Goal: Task Accomplishment & Management: Use online tool/utility

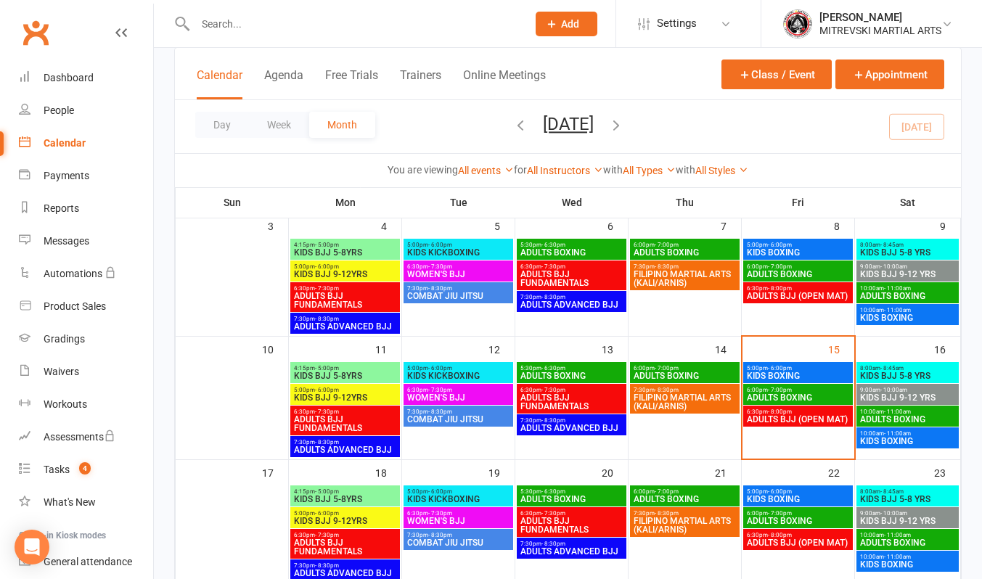
scroll to position [218, 0]
click at [797, 398] on span "ADULTS BOXING" at bounding box center [798, 397] width 104 height 9
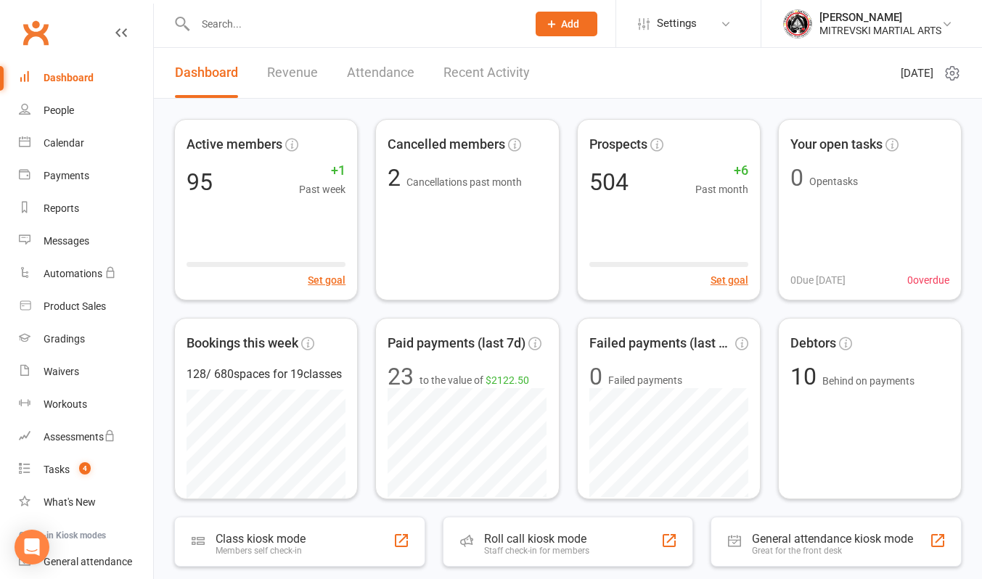
click at [468, 81] on link "Recent Activity" at bounding box center [486, 73] width 86 height 50
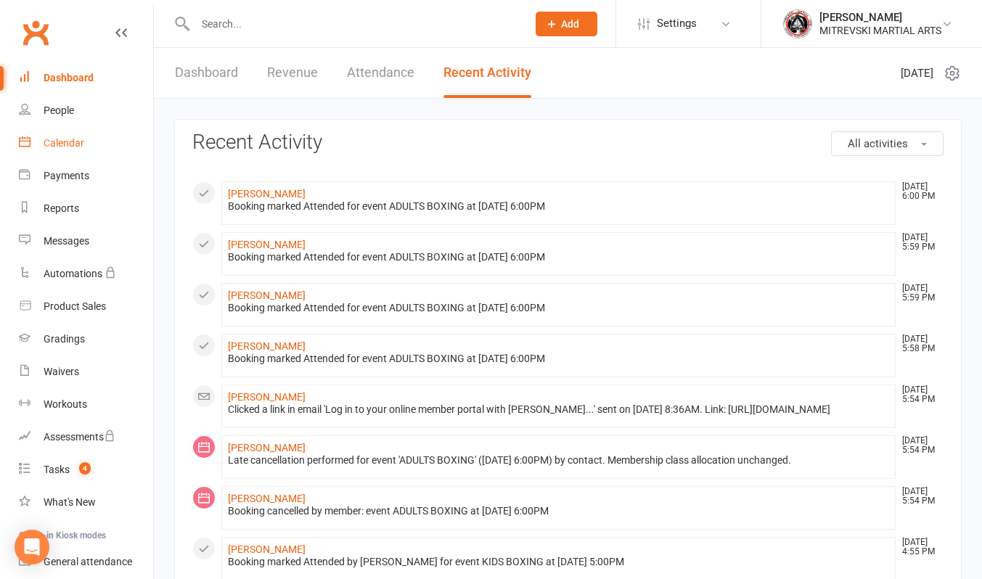
click at [59, 149] on div "Calendar" at bounding box center [64, 143] width 41 height 12
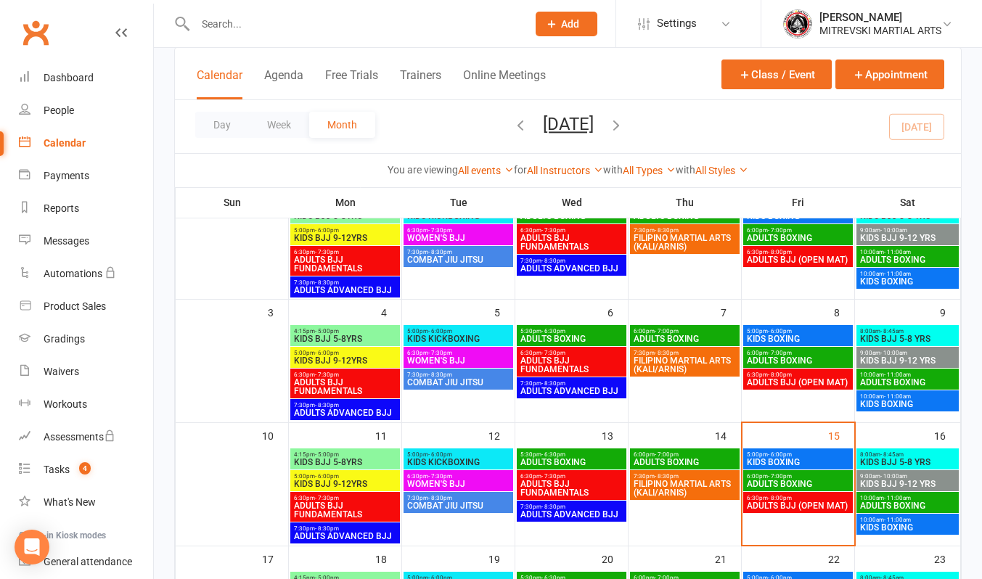
scroll to position [145, 0]
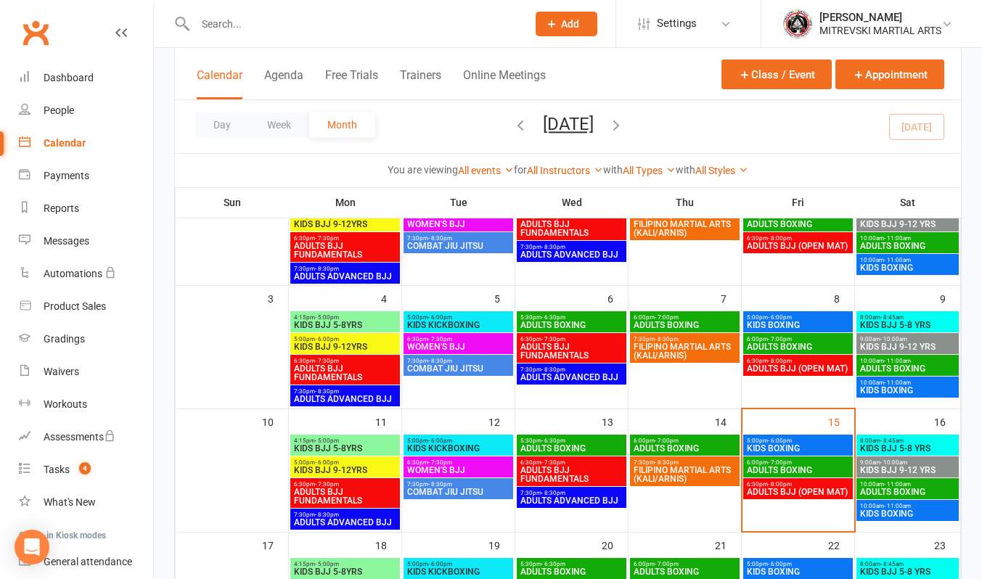
click at [778, 470] on span "ADULTS BOXING" at bounding box center [798, 470] width 104 height 9
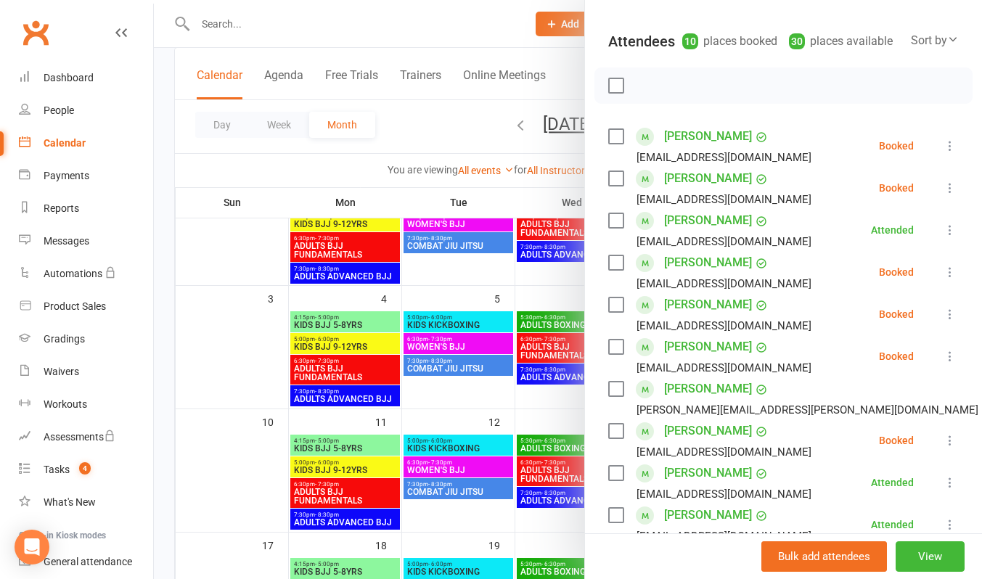
click at [943, 195] on icon at bounding box center [950, 188] width 15 height 15
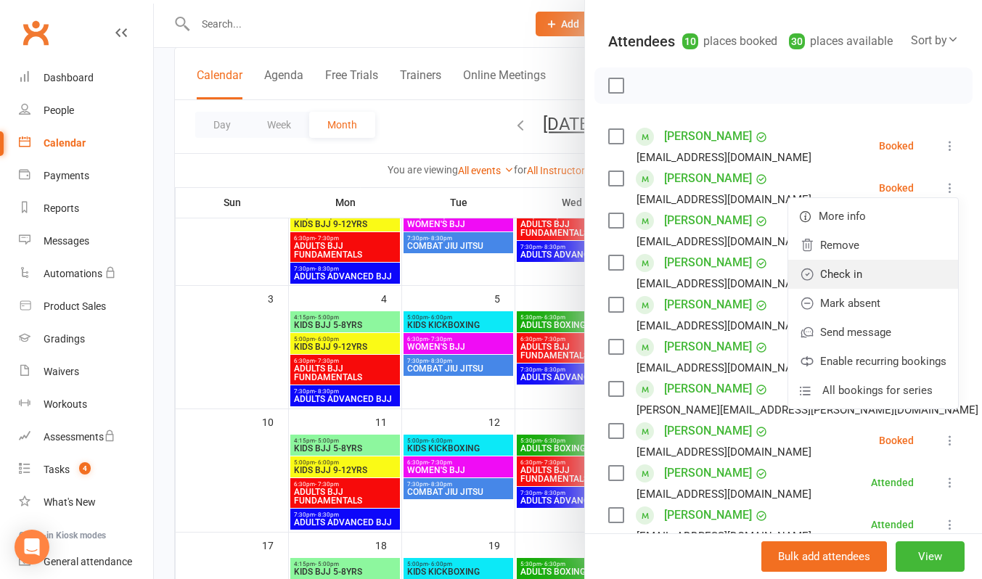
click at [822, 285] on link "Check in" at bounding box center [873, 274] width 170 height 29
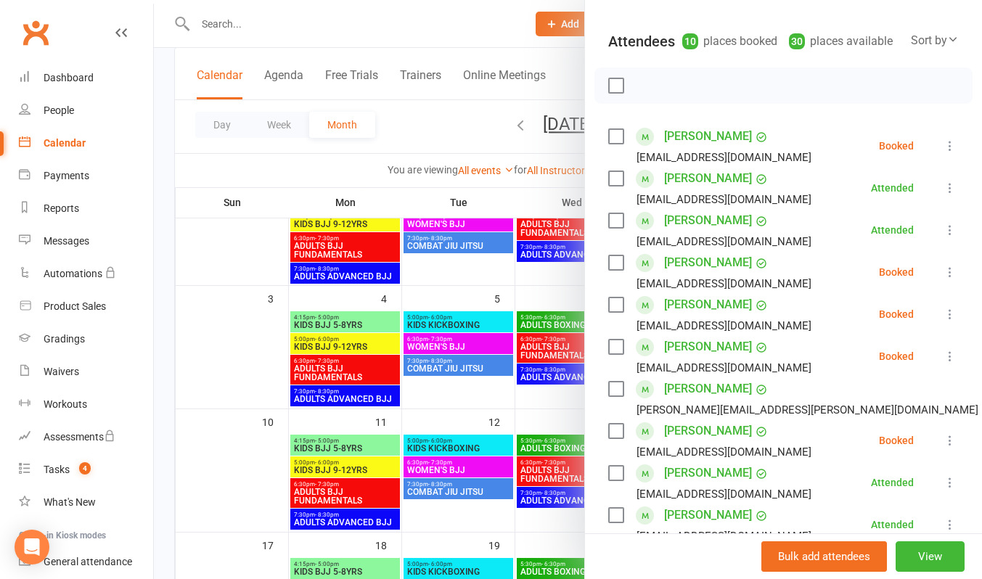
click at [943, 153] on icon at bounding box center [950, 146] width 15 height 15
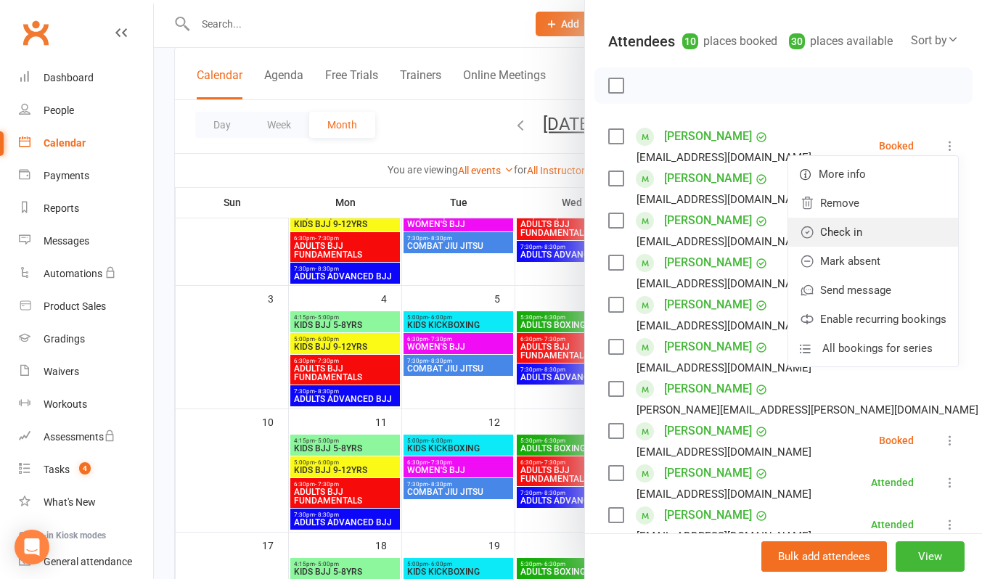
click at [869, 247] on link "Check in" at bounding box center [873, 232] width 170 height 29
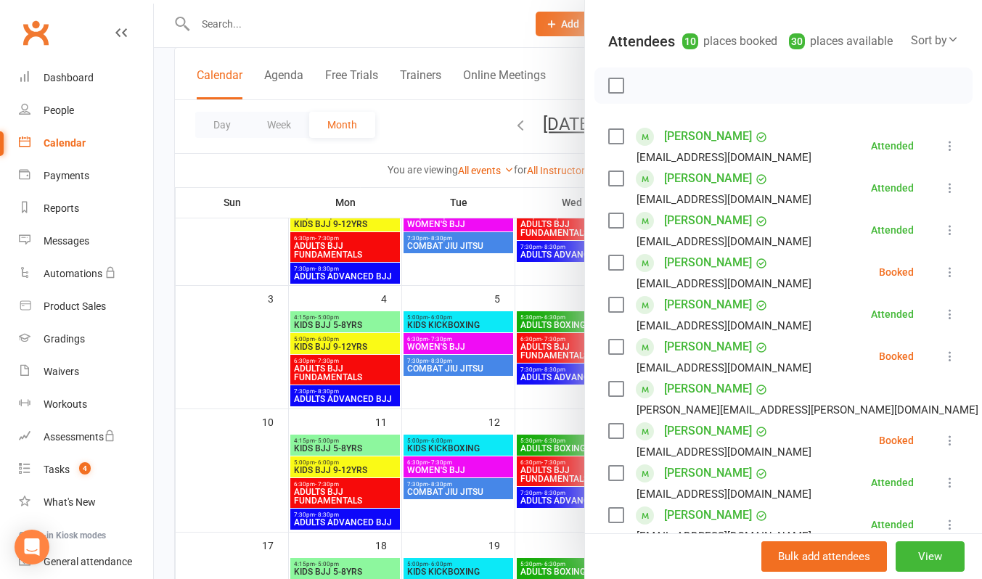
click at [943, 279] on icon at bounding box center [950, 272] width 15 height 15
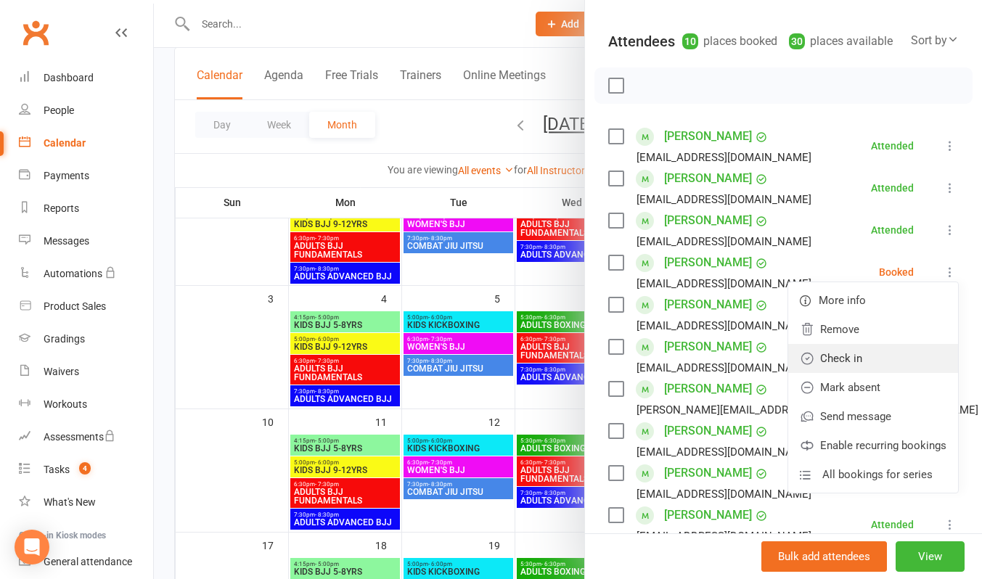
click at [876, 370] on link "Check in" at bounding box center [873, 358] width 170 height 29
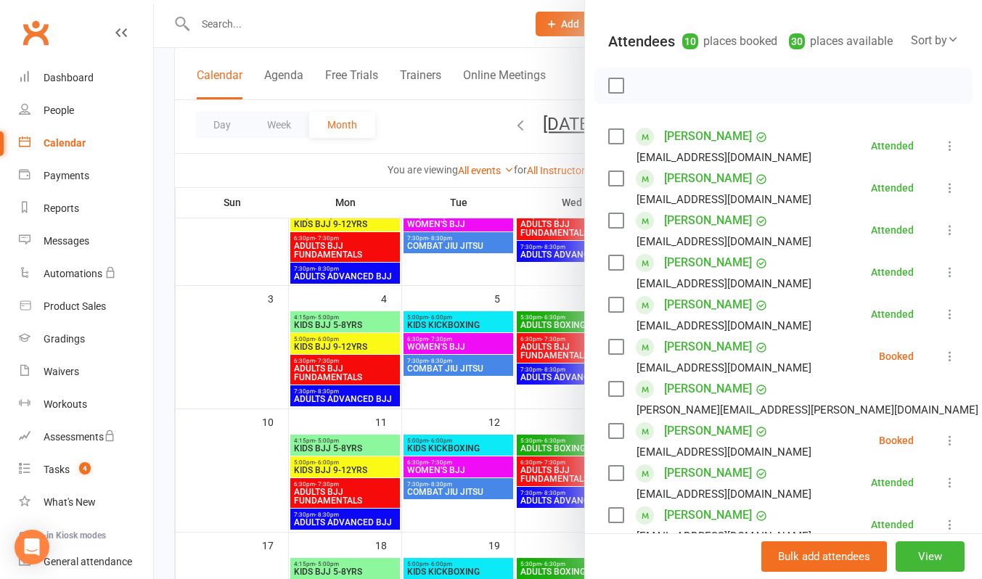
scroll to position [218, 0]
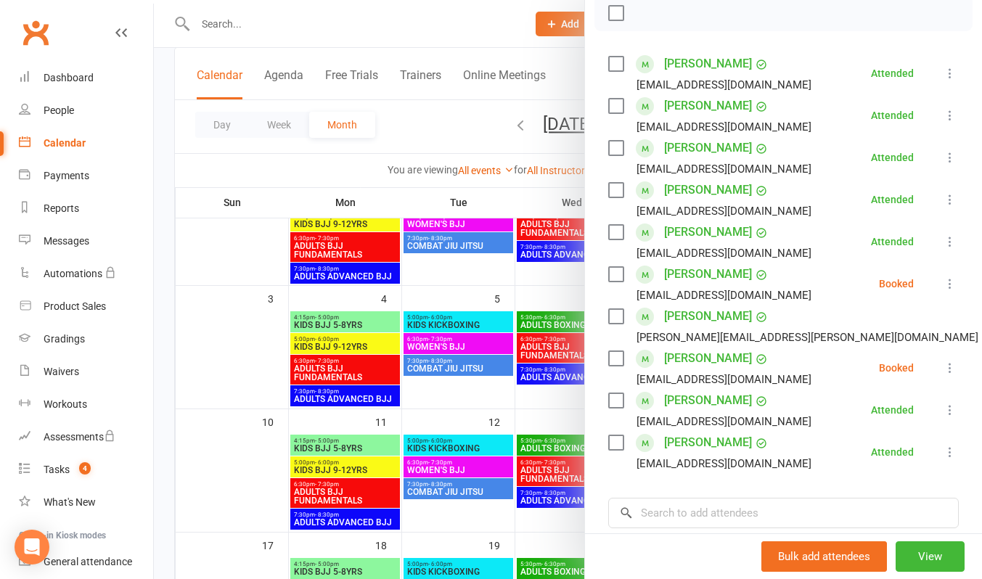
click at [460, 36] on div at bounding box center [568, 289] width 828 height 579
